Goal: Task Accomplishment & Management: Manage account settings

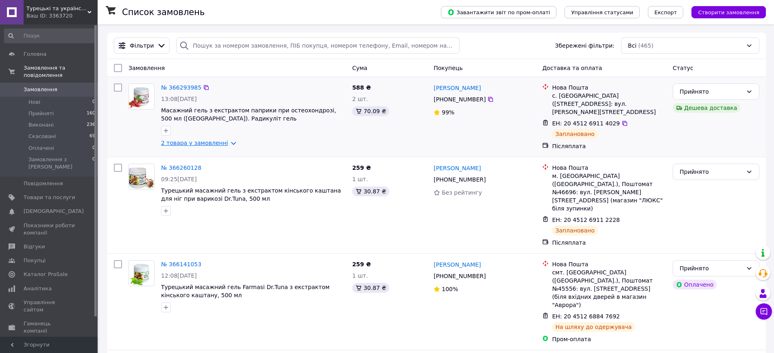
click at [223, 146] on link "2 товара у замовленні" at bounding box center [194, 142] width 67 height 7
click at [208, 11] on div "Список замовлень" at bounding box center [273, 12] width 302 height 24
click at [208, 13] on div "Список замовлень" at bounding box center [273, 12] width 302 height 24
click at [228, 14] on div "Список замовлень" at bounding box center [273, 12] width 302 height 24
click at [246, 16] on div "Список замовлень" at bounding box center [273, 12] width 302 height 24
